Goal: Task Accomplishment & Management: Manage account settings

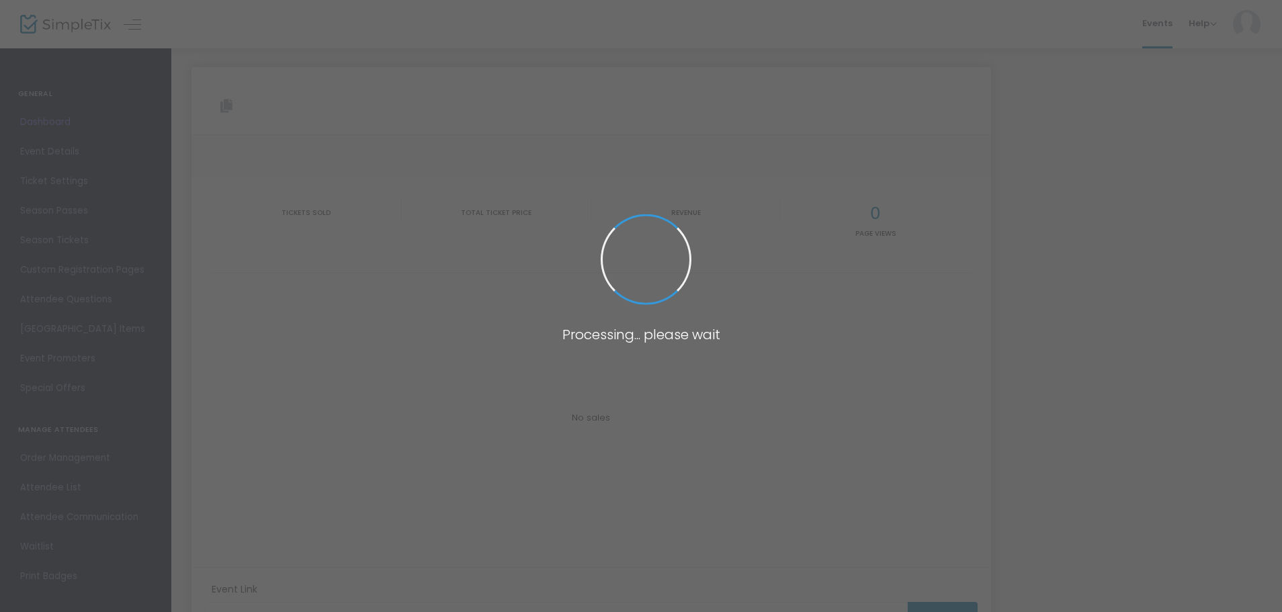
type input "[URL][DOMAIN_NAME]"
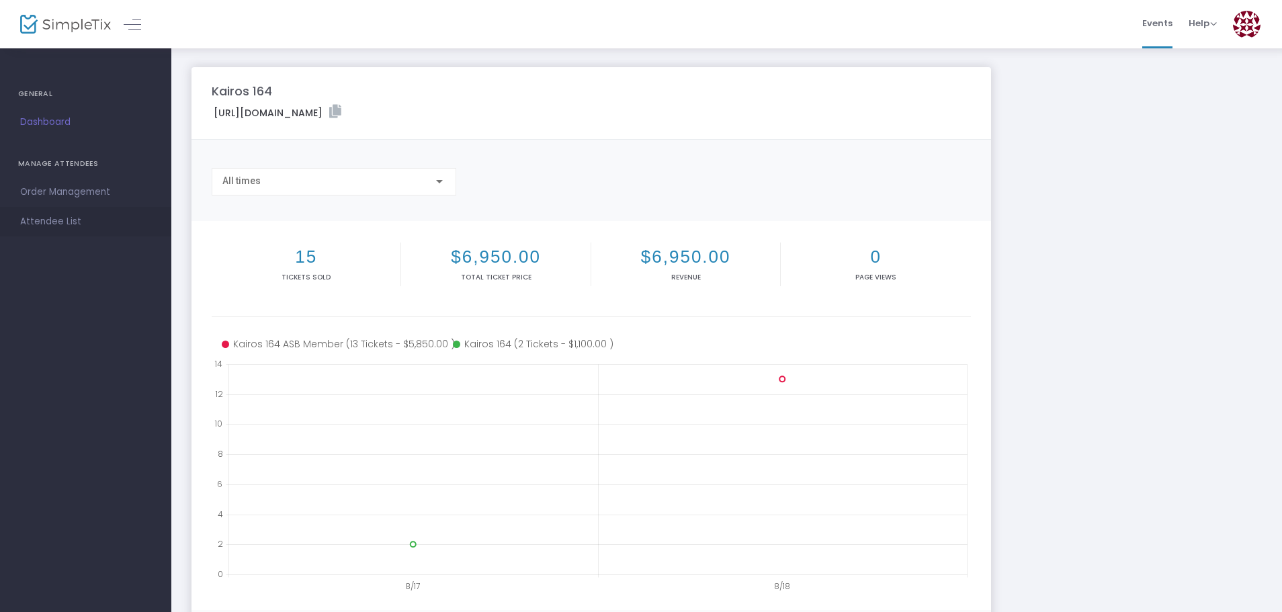
click at [23, 225] on span "Attendee List" at bounding box center [85, 221] width 131 height 17
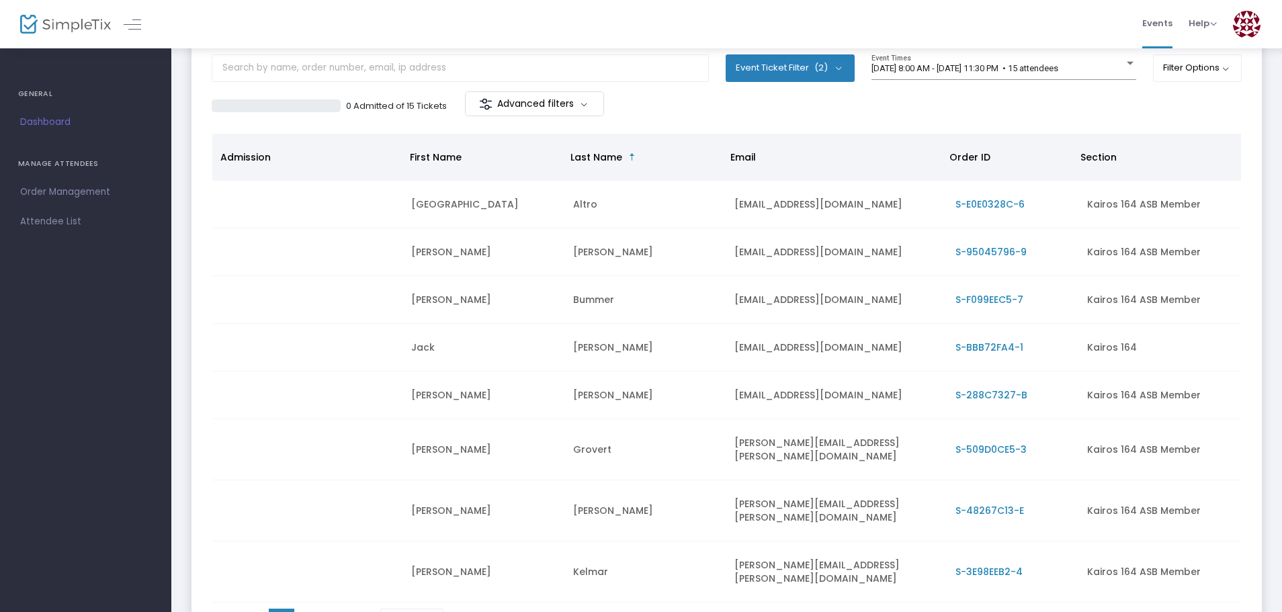
scroll to position [181, 0]
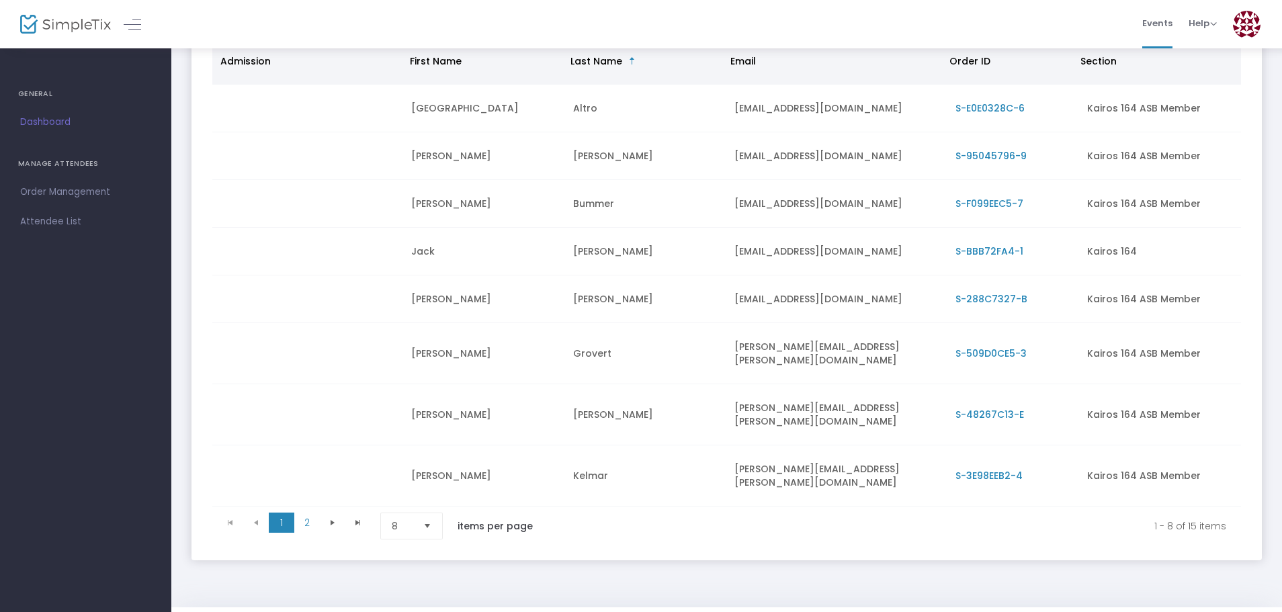
click at [439, 516] on span "Select" at bounding box center [428, 527] width 22 height 22
click at [407, 548] on li "25" at bounding box center [413, 540] width 65 height 27
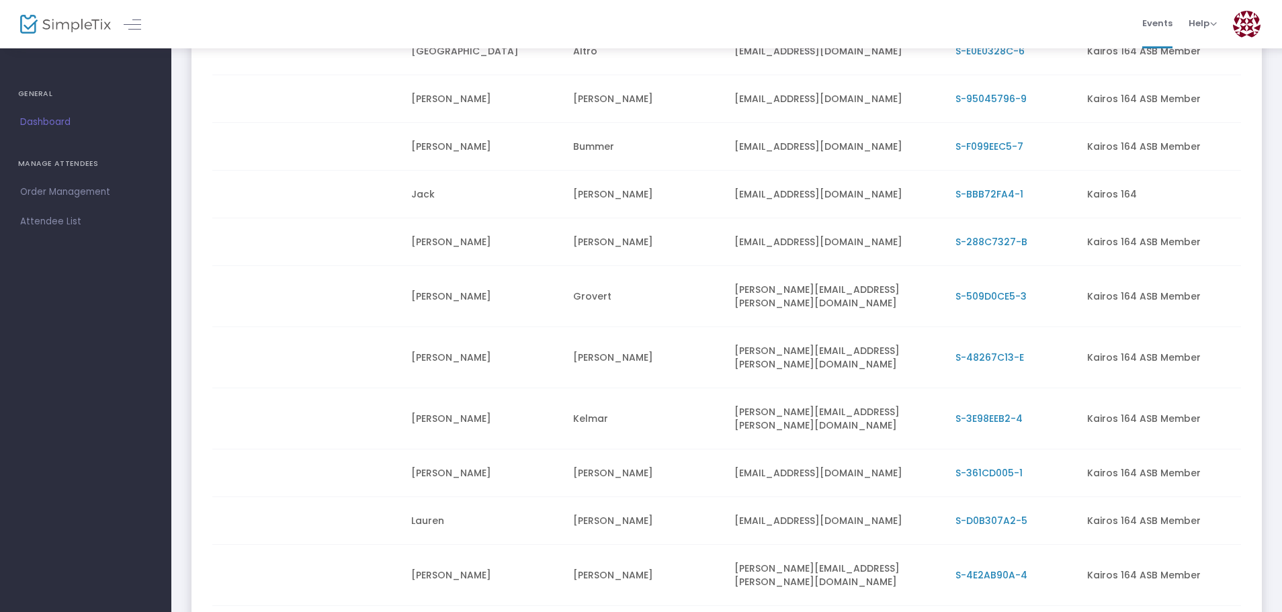
scroll to position [315, 0]
